Goal: Find contact information: Find contact information

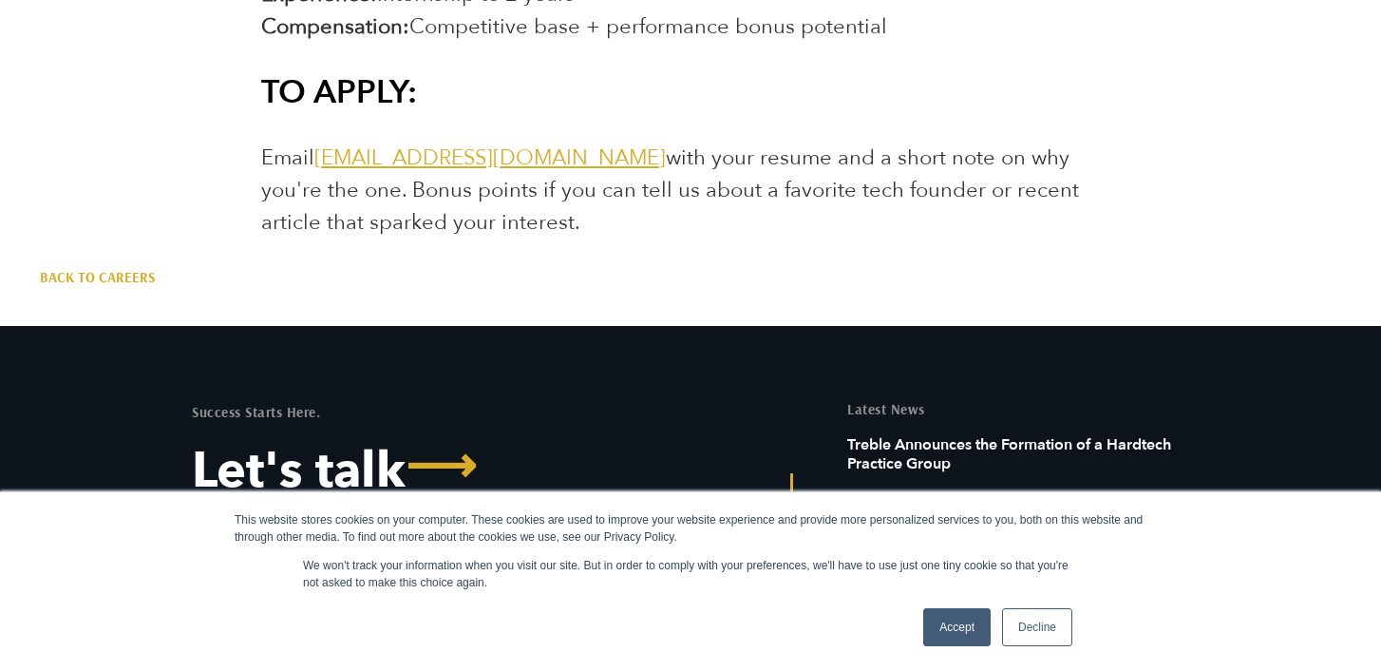
scroll to position [3651, 0]
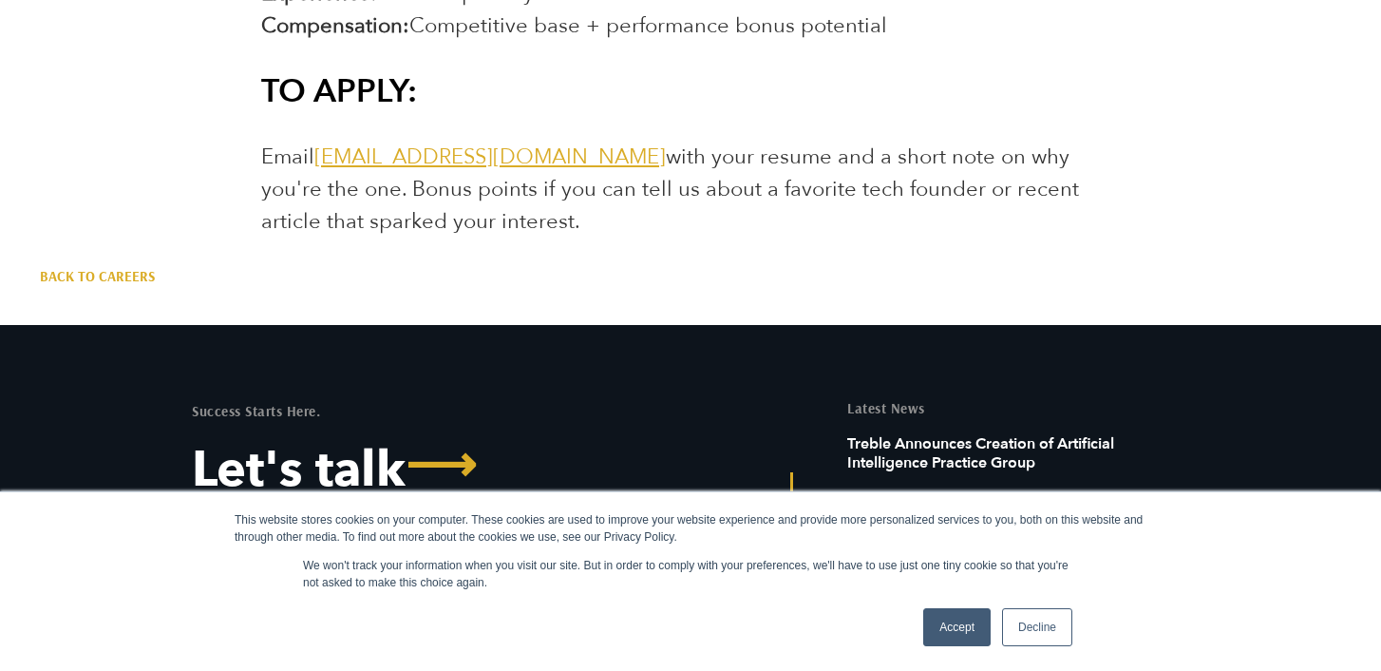
click at [488, 164] on link "[EMAIL_ADDRESS][DOMAIN_NAME]" at bounding box center [490, 157] width 352 height 29
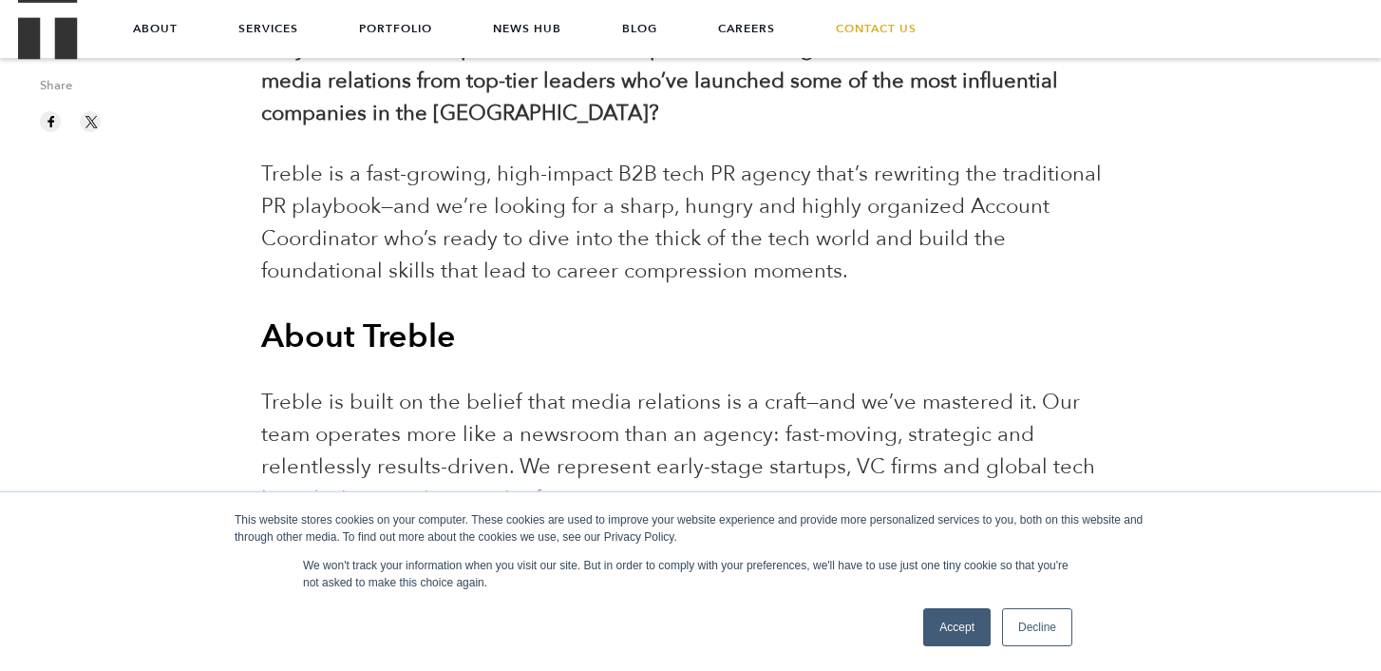
scroll to position [502, 0]
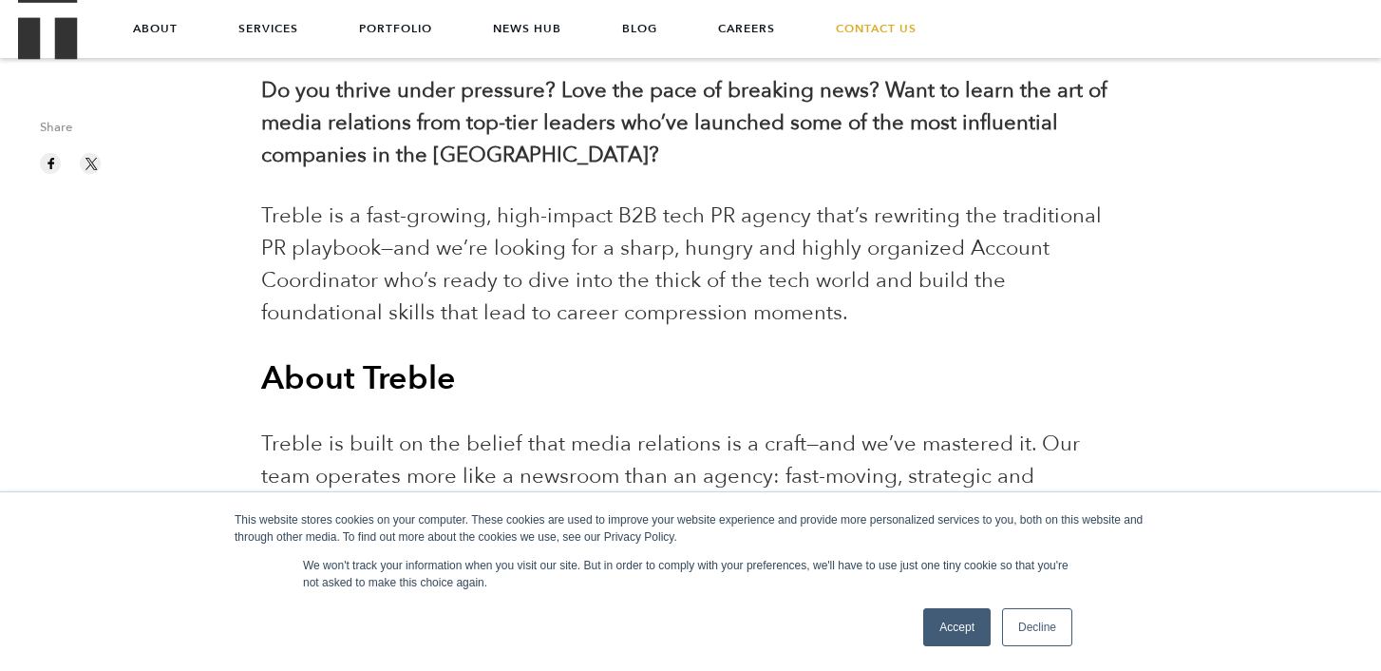
drag, startPoint x: 468, startPoint y: 424, endPoint x: 262, endPoint y: 87, distance: 394.5
copy div "Do you thrive under pressure? Love the pace of breaking news? Want to learn the…"
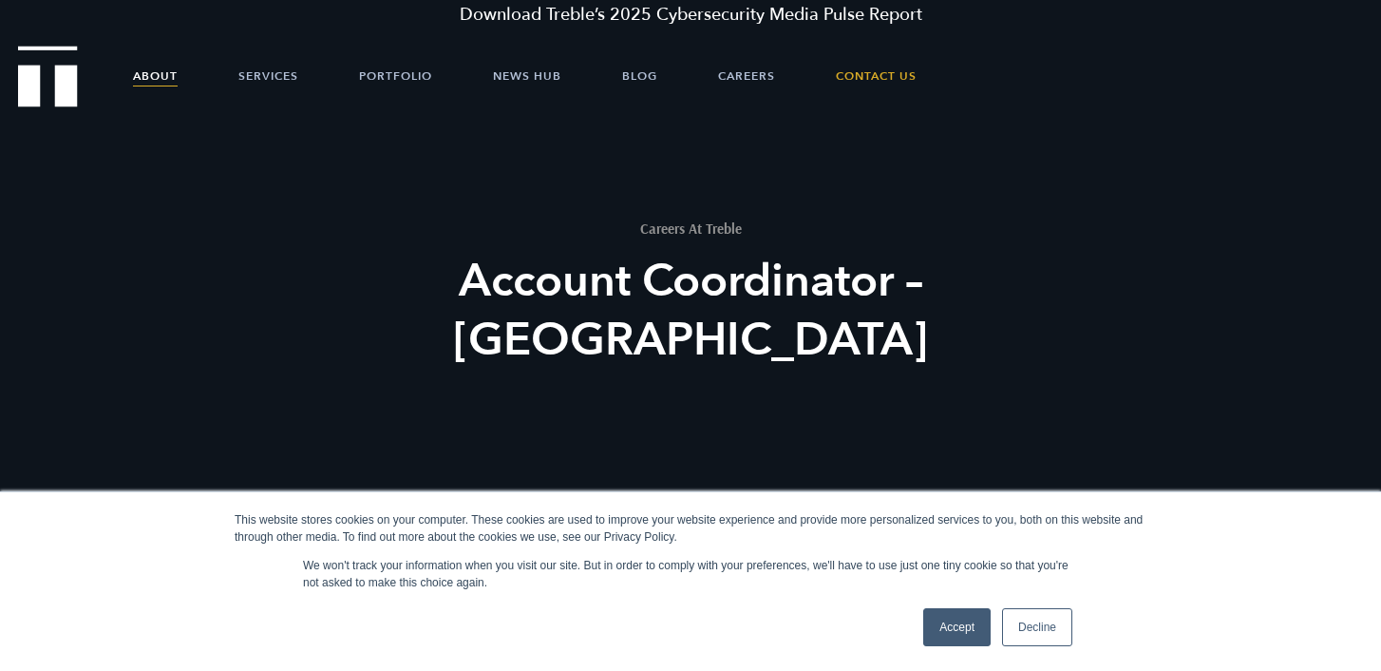
click at [162, 55] on link "About" at bounding box center [155, 76] width 45 height 57
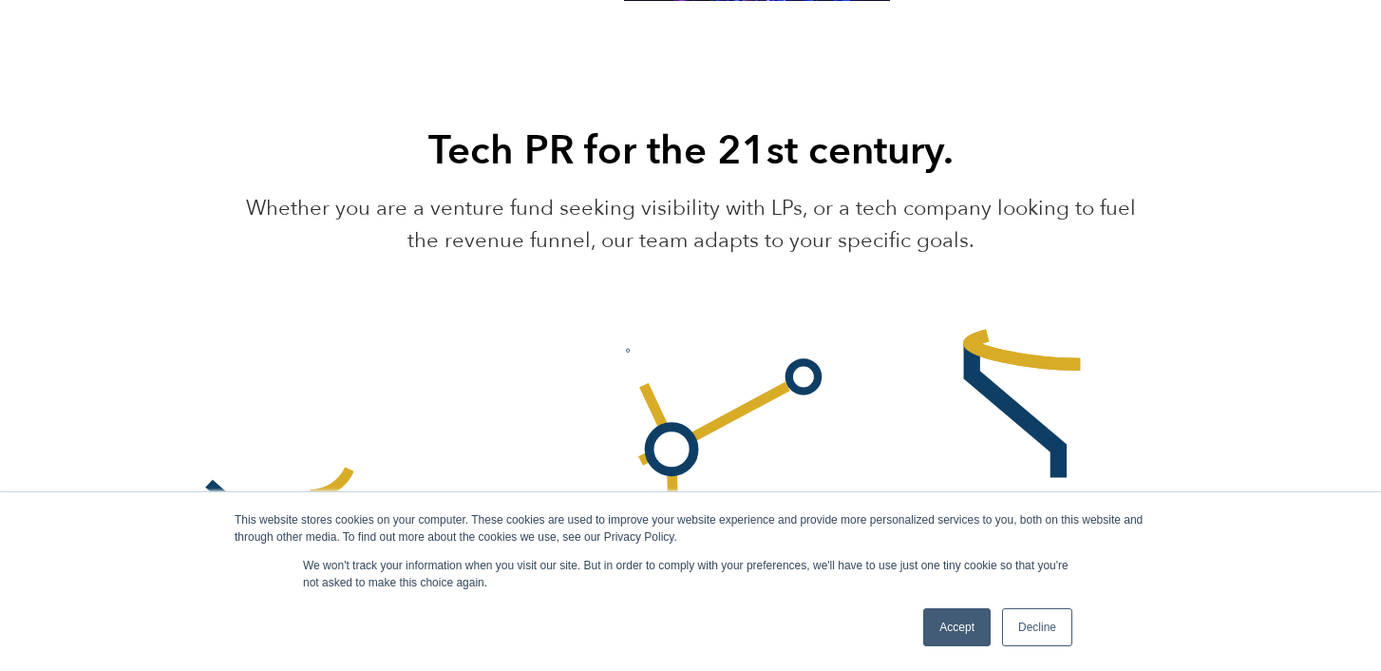
scroll to position [2222, 0]
